Goal: Navigation & Orientation: Find specific page/section

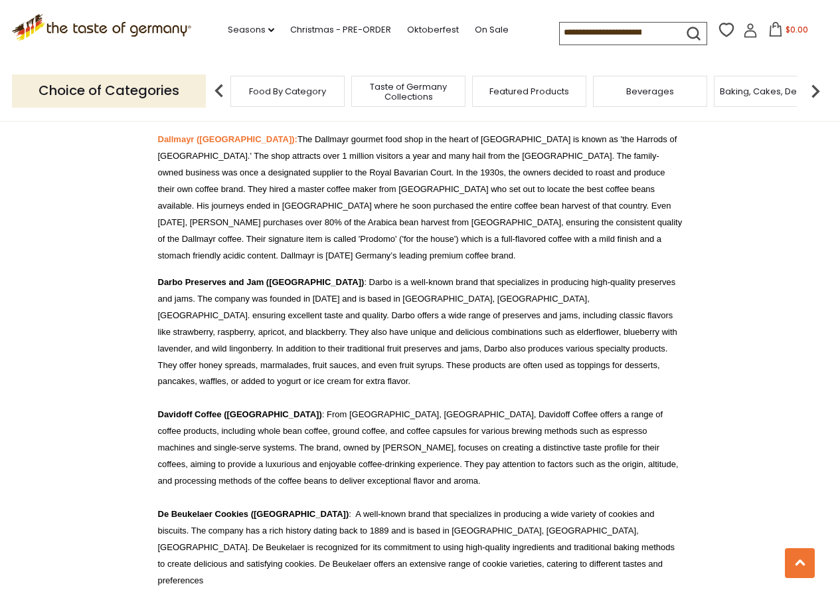
scroll to position [3474, 0]
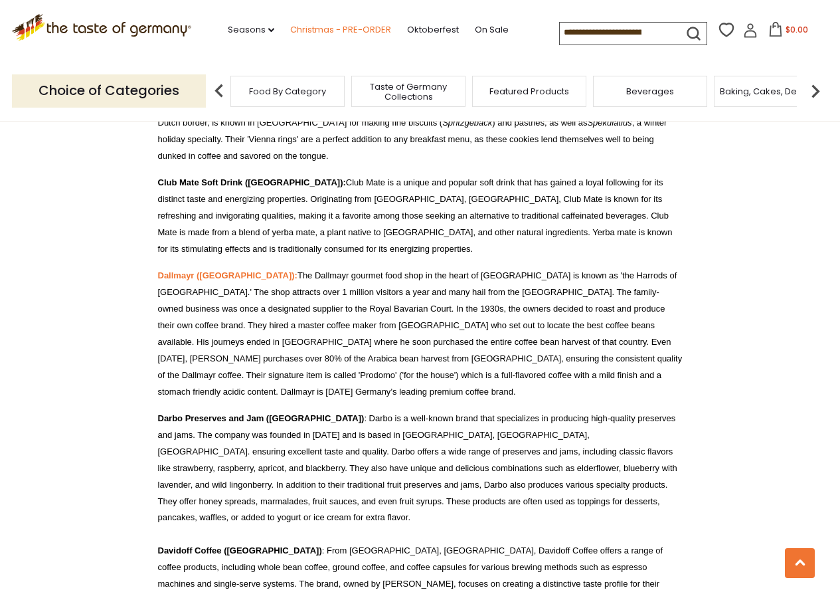
click at [349, 27] on link "Christmas - PRE-ORDER" at bounding box center [340, 30] width 101 height 15
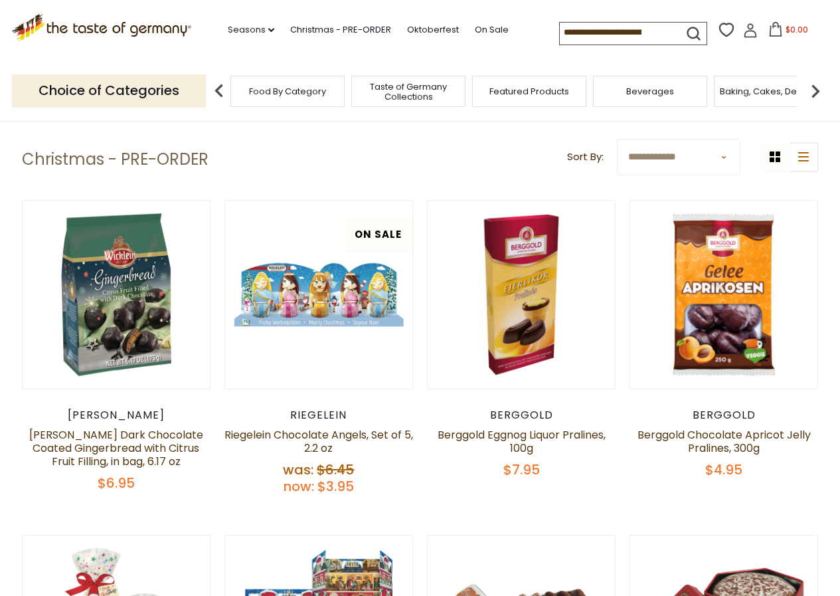
scroll to position [133, 0]
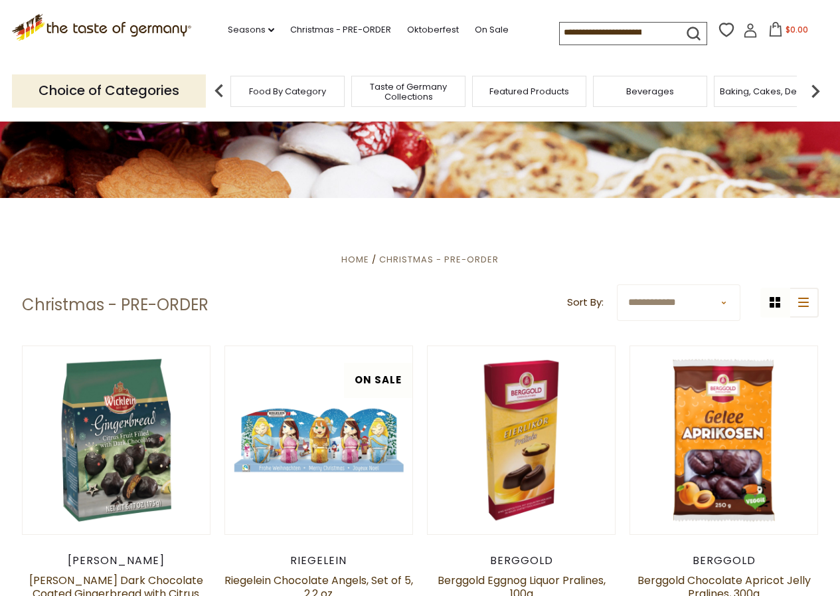
click at [219, 88] on img at bounding box center [219, 91] width 27 height 27
click at [219, 85] on img at bounding box center [219, 91] width 27 height 27
click at [107, 91] on p "Choice of Categories" at bounding box center [109, 90] width 194 height 33
click at [306, 88] on span "Food By Category" at bounding box center [287, 91] width 77 height 10
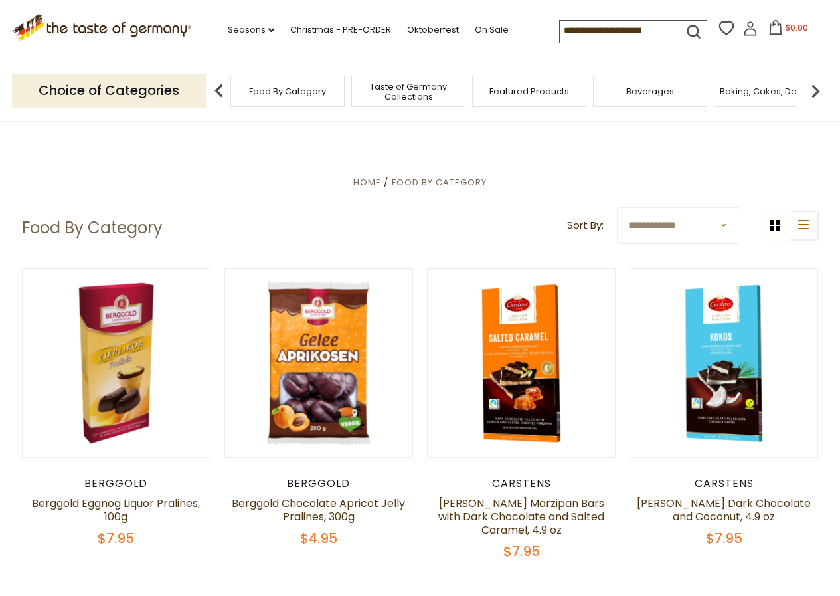
click at [725, 225] on select "**********" at bounding box center [679, 225] width 124 height 37
click at [427, 225] on header "**********" at bounding box center [420, 227] width 797 height 41
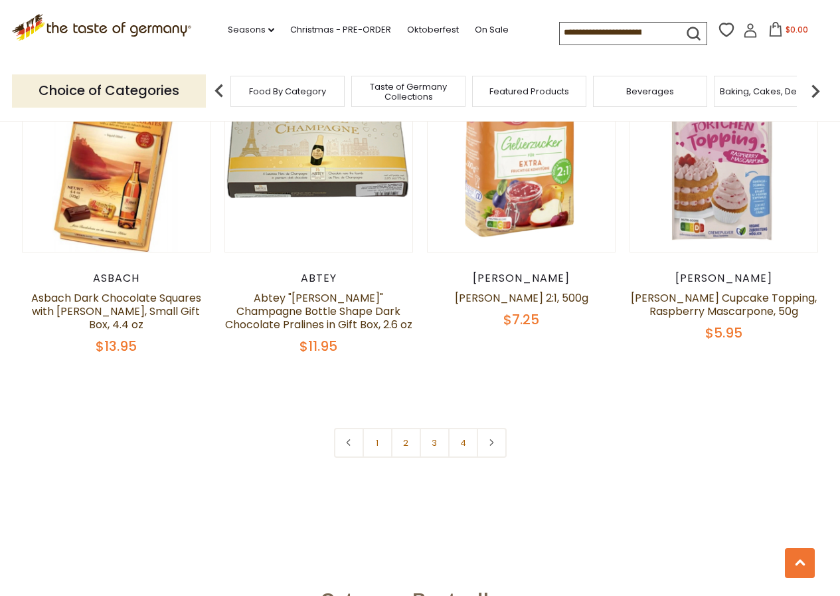
scroll to position [2990, 0]
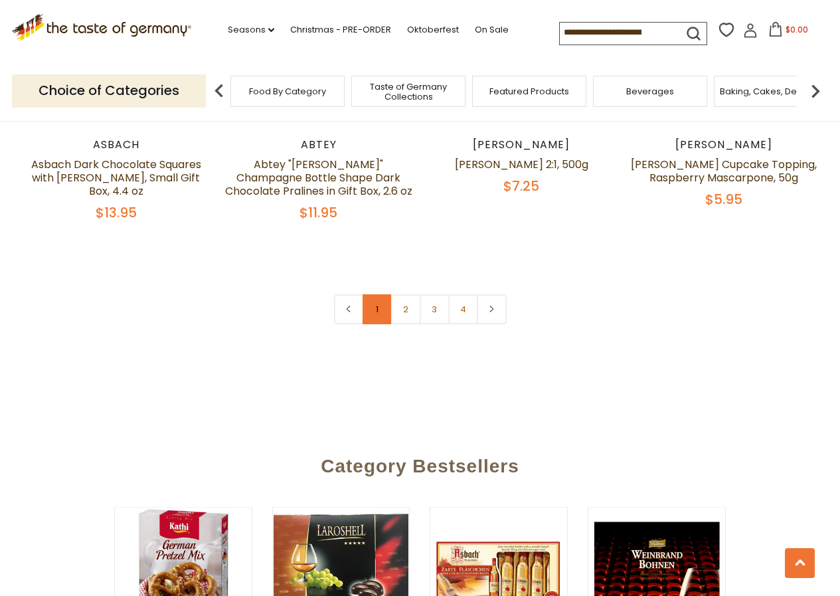
click at [383, 294] on link "1" at bounding box center [378, 309] width 30 height 30
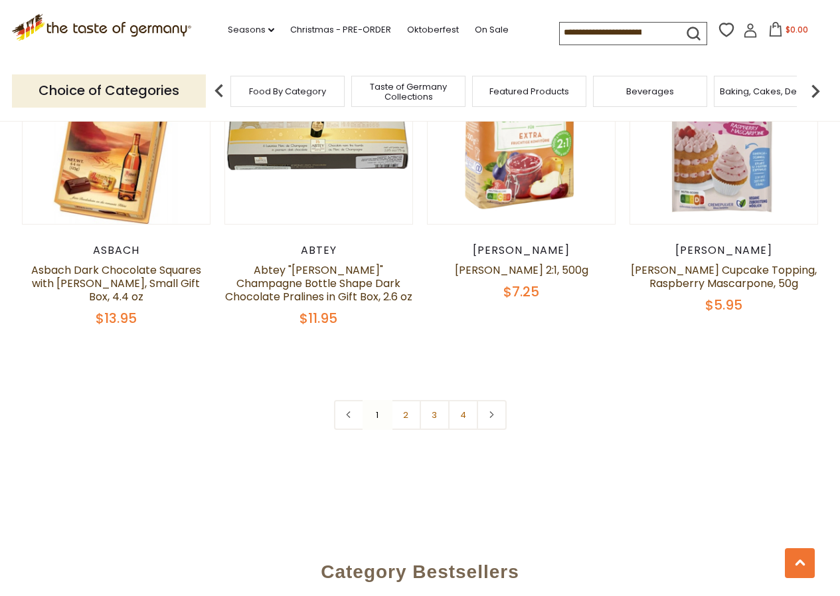
scroll to position [2998, 0]
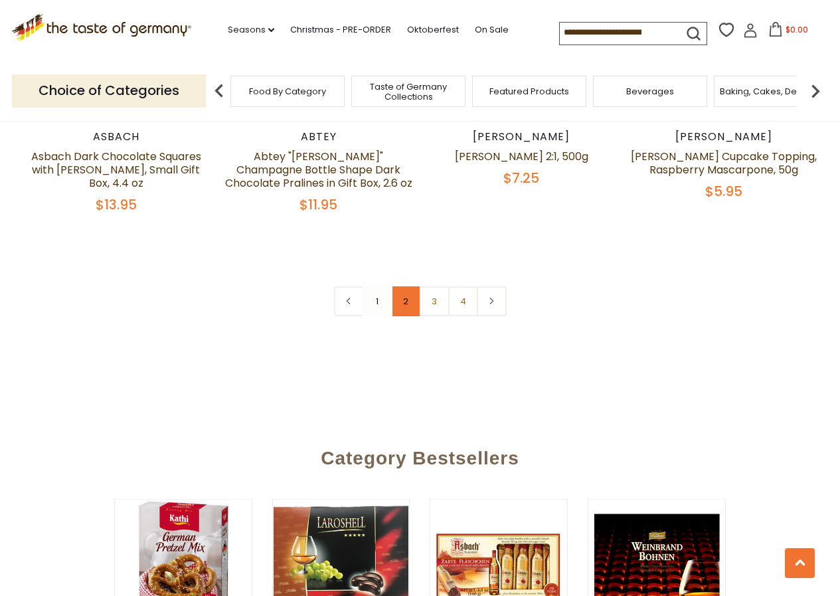
click at [403, 286] on link "2" at bounding box center [406, 301] width 30 height 30
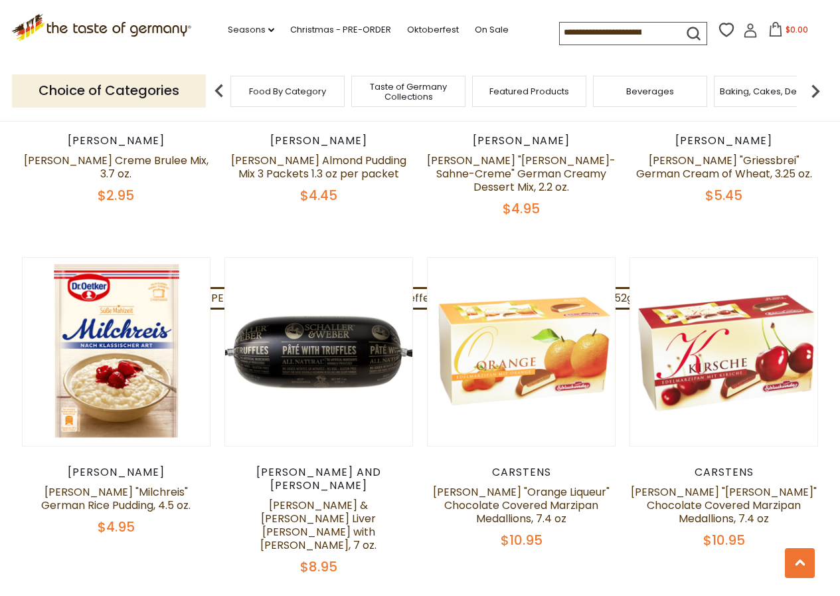
scroll to position [1602, 0]
